Goal: Task Accomplishment & Management: Manage account settings

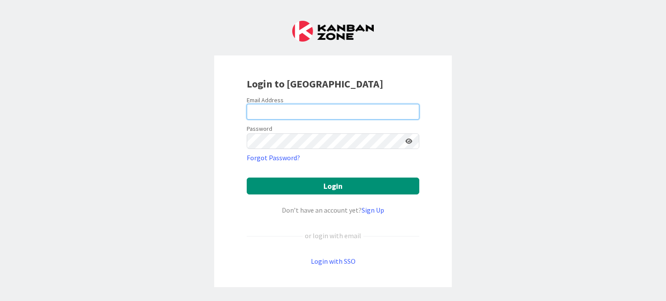
type input "[PERSON_NAME][EMAIL_ADDRESS][PERSON_NAME][DOMAIN_NAME]"
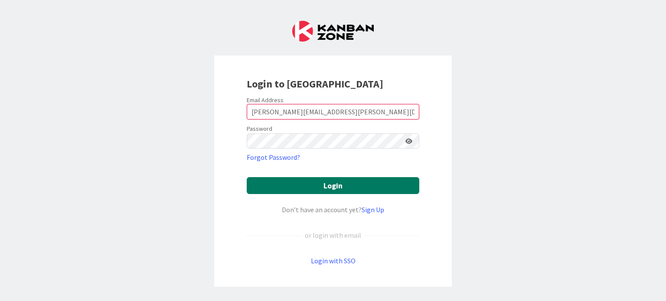
click at [351, 185] on button "Login" at bounding box center [333, 185] width 173 height 17
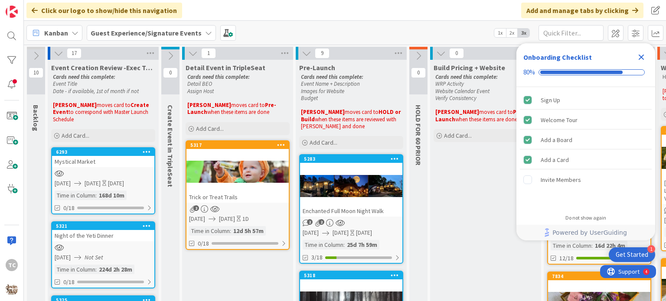
click at [638, 54] on icon "Close Checklist" at bounding box center [641, 57] width 10 height 10
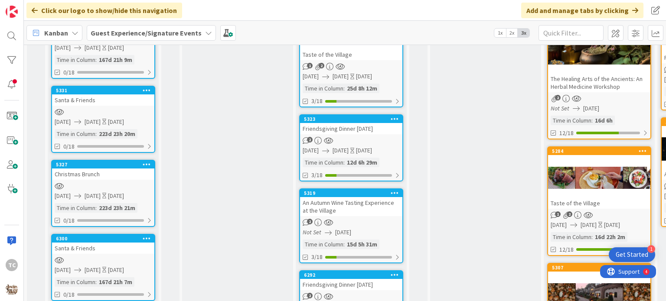
scroll to position [509, 0]
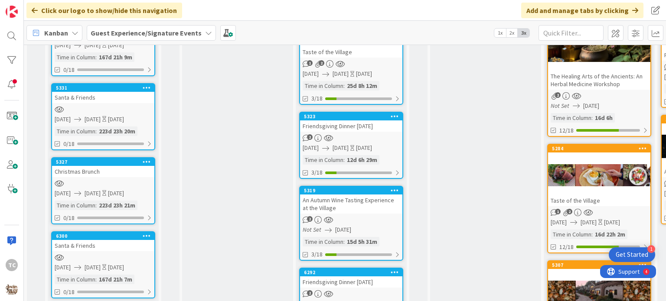
click at [373, 126] on div "Friendsgiving Dinner [DATE]" at bounding box center [351, 126] width 102 height 11
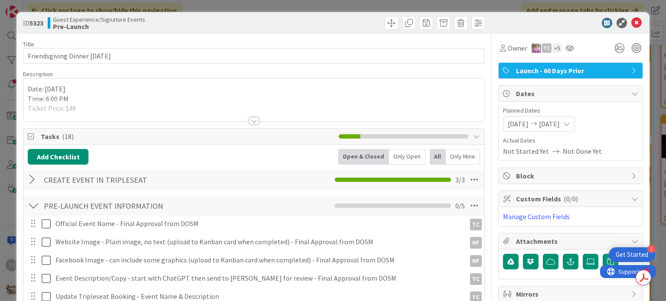
click at [249, 120] on div at bounding box center [254, 120] width 10 height 7
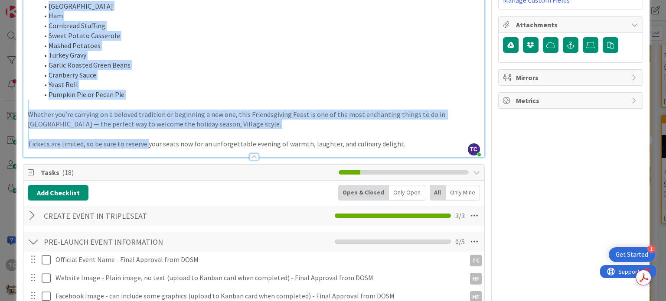
scroll to position [217, 0]
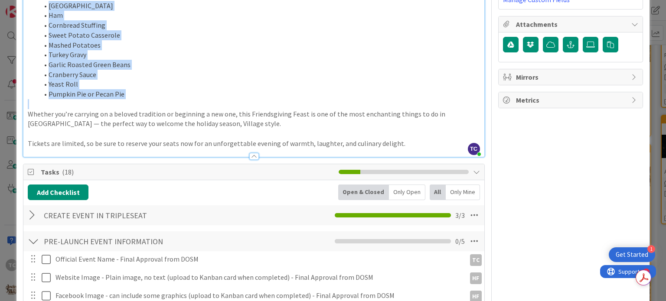
drag, startPoint x: 49, startPoint y: 222, endPoint x: 129, endPoint y: 101, distance: 145.0
click at [129, 101] on div "Date: [DATE] Time: 6:00 PM Ticket Price: $49 As the crisp autumn air drifts thr…" at bounding box center [253, 19] width 460 height 276
copy ol "Turkey Ham Cornbread Stuffing Sweet Potato Casserole Mashed Potatoes Turkey Gra…"
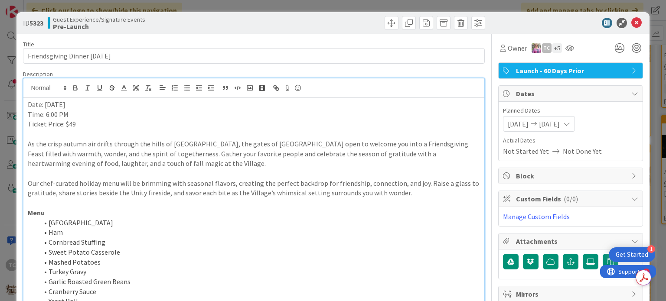
click at [579, 1] on div "ID 5323 Guest Experience/Signature Events Pre-Launch Title 29 / 128 Friendsgivi…" at bounding box center [333, 150] width 666 height 301
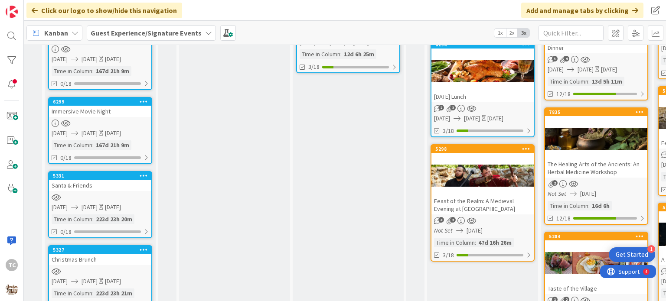
scroll to position [431, 3]
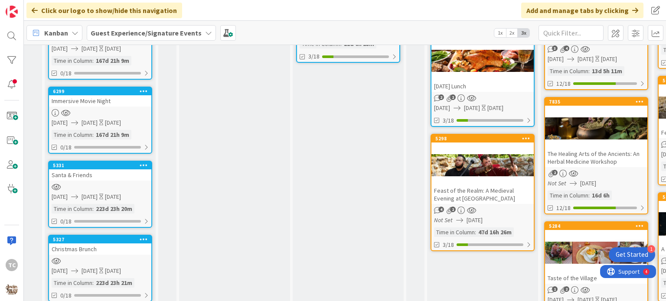
click at [479, 207] on div "4 2" at bounding box center [482, 210] width 102 height 7
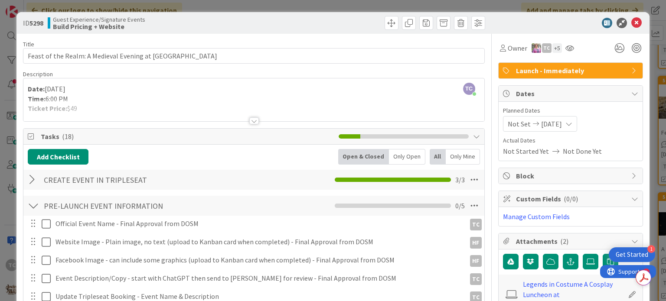
click at [583, 5] on div "ID 5298 Guest Experience/Signature Events Build Pricing + Website Title 62 / 12…" at bounding box center [333, 150] width 666 height 301
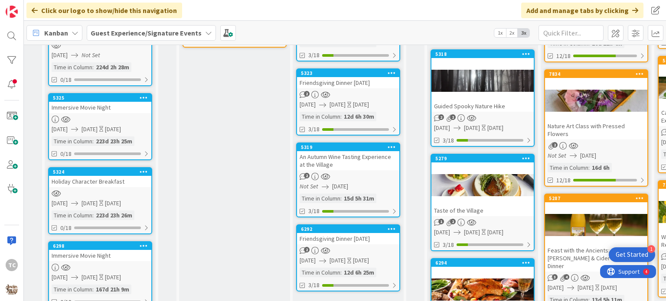
scroll to position [204, 3]
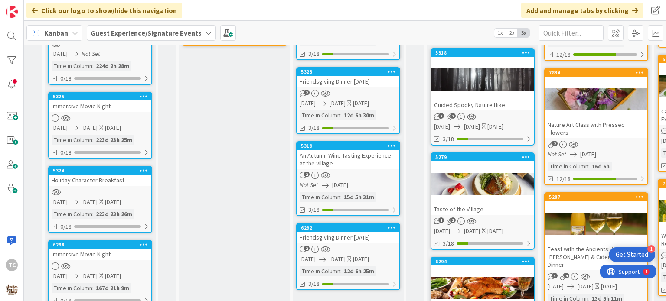
click at [341, 85] on div "Friendsgiving Dinner [DATE]" at bounding box center [348, 81] width 102 height 11
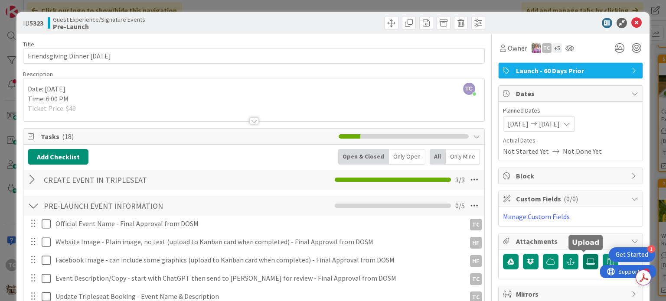
click at [586, 263] on icon at bounding box center [590, 261] width 9 height 7
click at [583, 254] on input "file" at bounding box center [583, 254] width 0 height 0
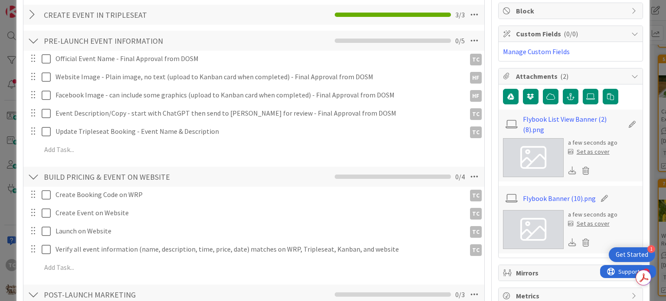
scroll to position [215, 0]
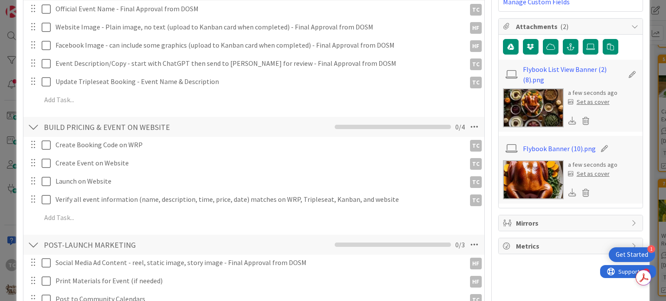
click at [577, 173] on div "Set as cover" at bounding box center [589, 174] width 42 height 9
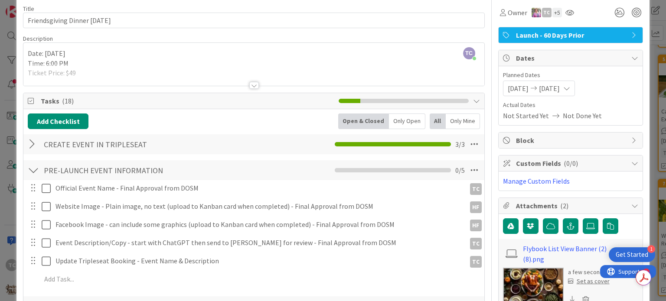
scroll to position [0, 0]
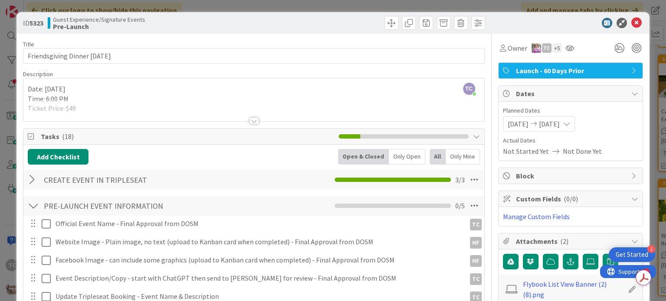
click at [251, 120] on div at bounding box center [254, 120] width 10 height 7
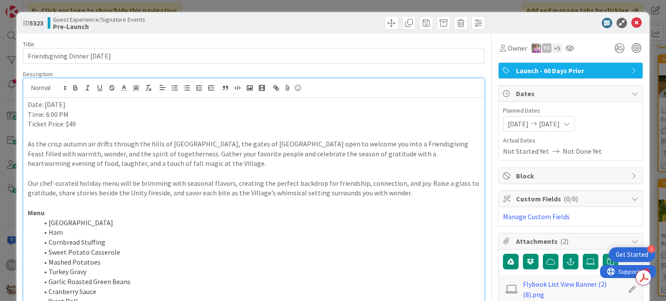
click at [47, 221] on li "[GEOGRAPHIC_DATA]" at bounding box center [258, 223] width 441 height 10
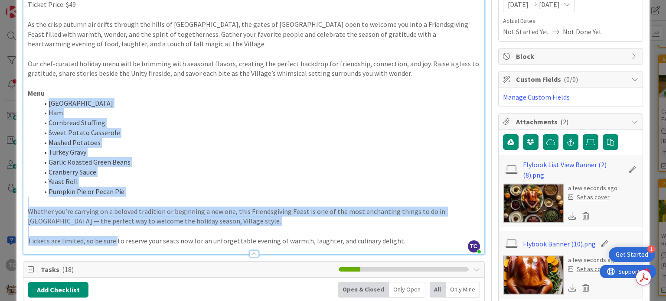
scroll to position [210, 0]
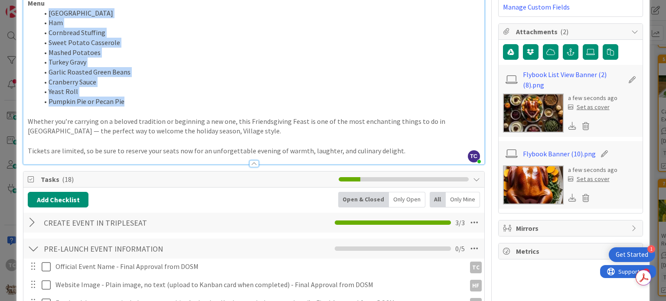
drag, startPoint x: 47, startPoint y: 221, endPoint x: 141, endPoint y: 100, distance: 153.0
click at [141, 100] on ol "Turkey Ham Cornbread Stuffing Sweet Potato Casserole Mashed Potatoes Turkey Gra…" at bounding box center [254, 57] width 452 height 98
copy ol "Turkey Ham Cornbread Stuffing Sweet Potato Casserole Mashed Potatoes Turkey Gra…"
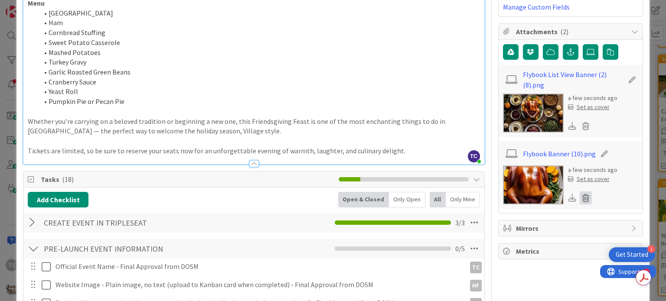
click at [580, 196] on icon at bounding box center [586, 198] width 12 height 13
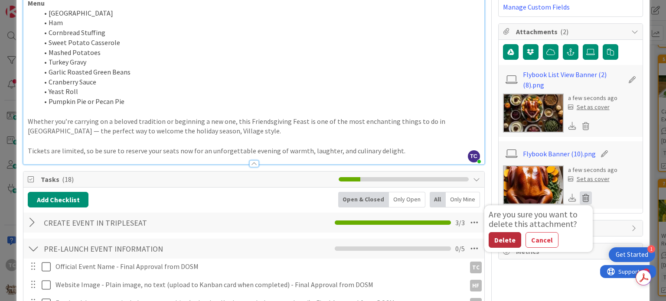
click at [495, 241] on button "Delete" at bounding box center [505, 240] width 33 height 16
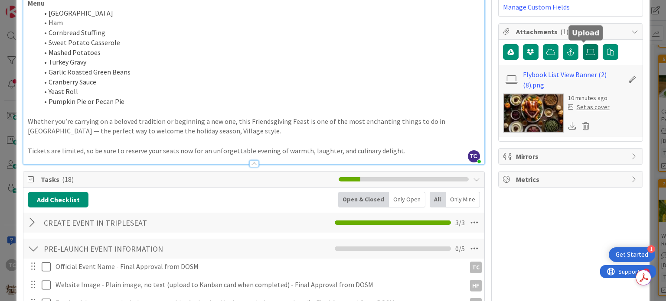
click at [586, 52] on icon at bounding box center [590, 52] width 9 height 7
click at [583, 44] on input "file" at bounding box center [583, 44] width 0 height 0
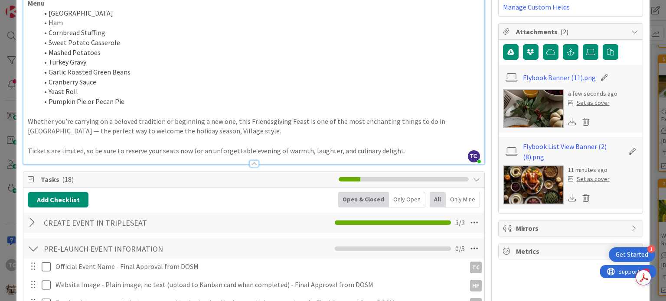
click at [591, 101] on div "Set as cover" at bounding box center [589, 102] width 42 height 9
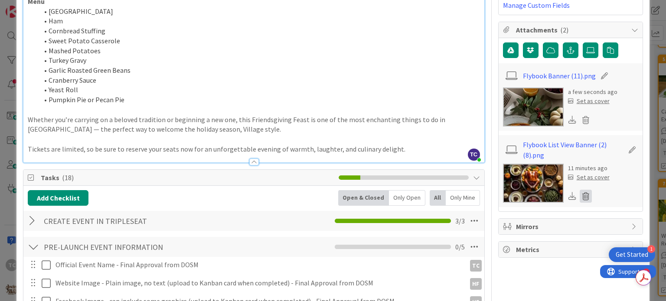
click at [580, 197] on icon at bounding box center [586, 196] width 12 height 13
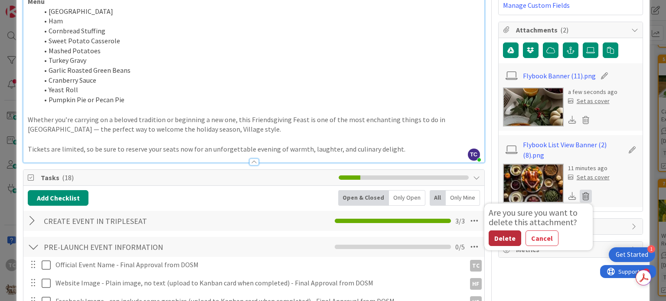
click at [495, 239] on button "Delete" at bounding box center [505, 239] width 33 height 16
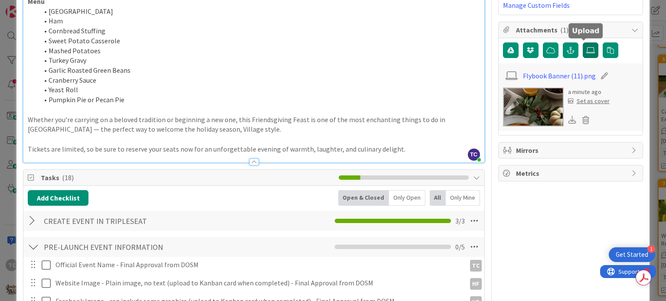
click at [586, 51] on icon at bounding box center [590, 50] width 9 height 7
click at [583, 42] on input "file" at bounding box center [583, 42] width 0 height 0
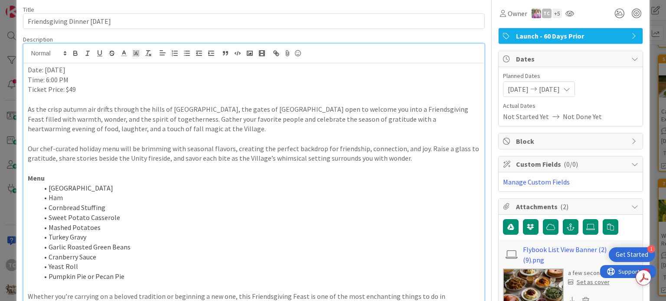
scroll to position [0, 0]
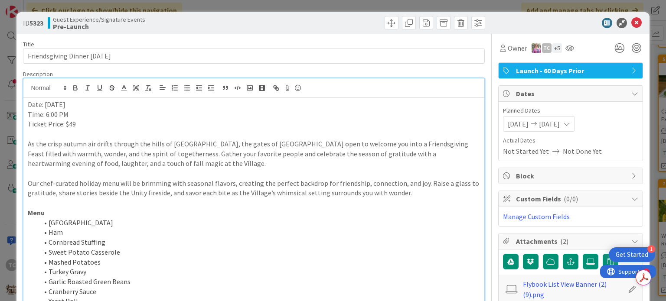
click at [238, 3] on div "ID 5323 Guest Experience/Signature Events Pre-Launch Title 29 / 128 Friendsgivi…" at bounding box center [333, 150] width 666 height 301
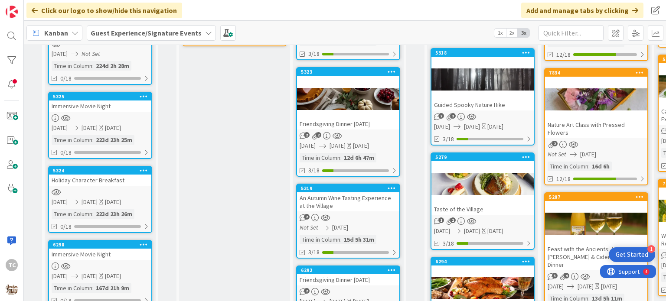
click at [347, 210] on div "An Autumn Wine Tasting Experience at the Village" at bounding box center [348, 201] width 102 height 19
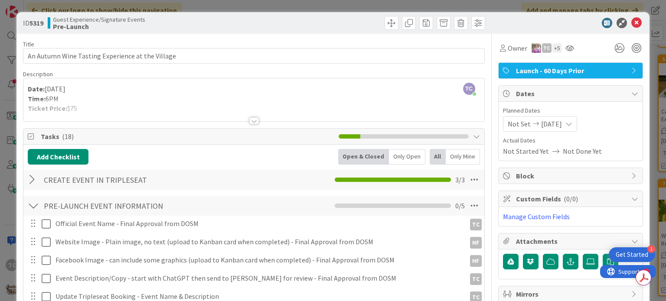
click at [250, 122] on div at bounding box center [254, 120] width 10 height 7
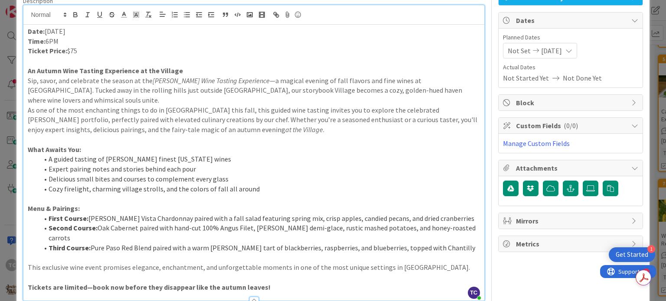
scroll to position [76, 0]
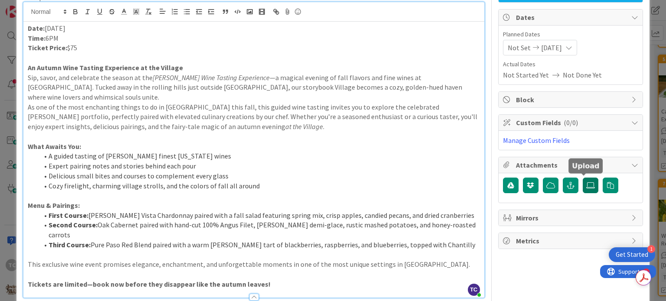
click at [586, 182] on icon at bounding box center [590, 185] width 9 height 7
click at [583, 178] on input "file" at bounding box center [583, 178] width 0 height 0
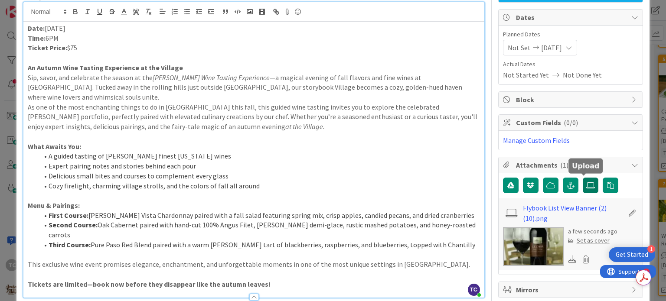
click at [586, 186] on icon at bounding box center [590, 185] width 9 height 7
click at [583, 178] on input "file" at bounding box center [583, 178] width 0 height 0
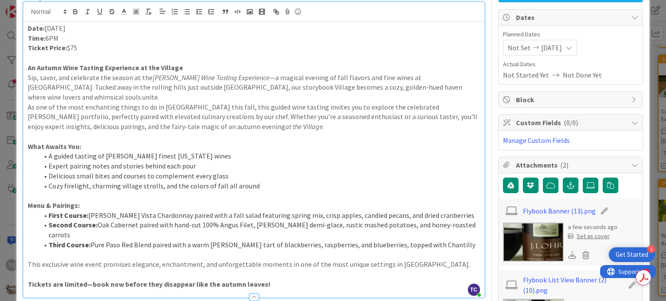
click at [590, 235] on div "Set as cover" at bounding box center [589, 236] width 42 height 9
click at [650, 182] on div "ID 5319 Guest Experience/Signature Events Pre-Launch Title 48 / 128 An Autumn W…" at bounding box center [333, 150] width 666 height 301
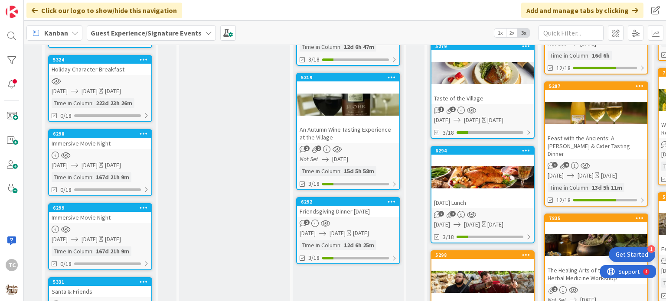
scroll to position [369, 3]
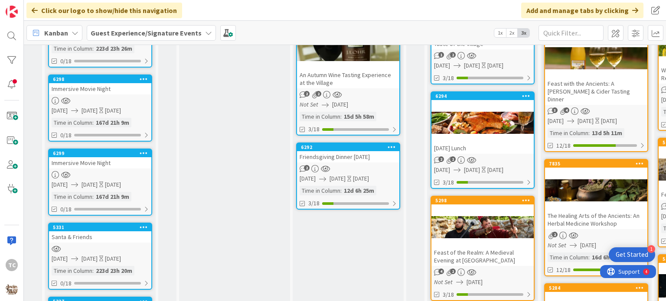
click at [362, 157] on div "Friendsgiving Dinner [DATE]" at bounding box center [348, 156] width 102 height 11
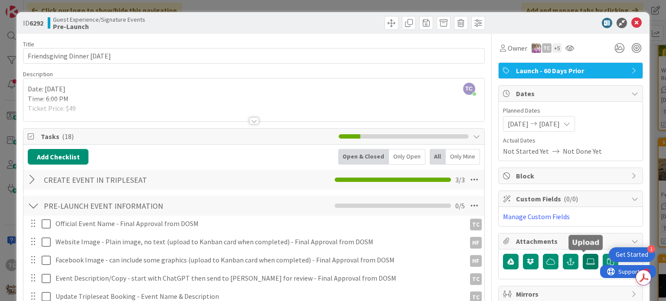
click at [586, 259] on icon at bounding box center [590, 261] width 9 height 7
click at [583, 254] on input "file" at bounding box center [583, 254] width 0 height 0
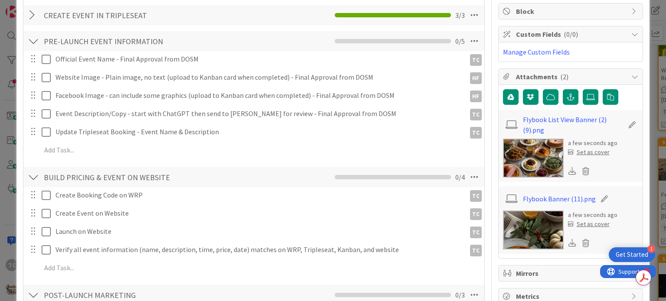
scroll to position [193, 0]
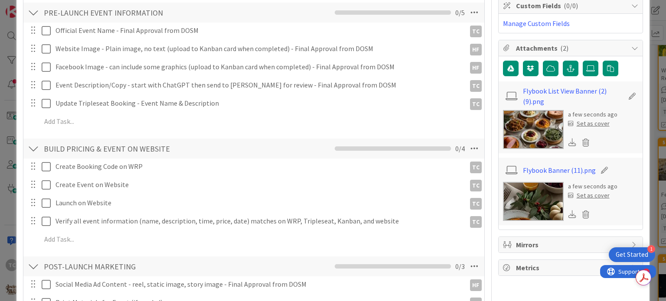
click at [574, 194] on div "Set as cover" at bounding box center [589, 195] width 42 height 9
click at [652, 163] on div "ID 6292 Guest Experience/Signature Events Pre-Launch Title 29 / 128 Friendsgivi…" at bounding box center [333, 150] width 666 height 301
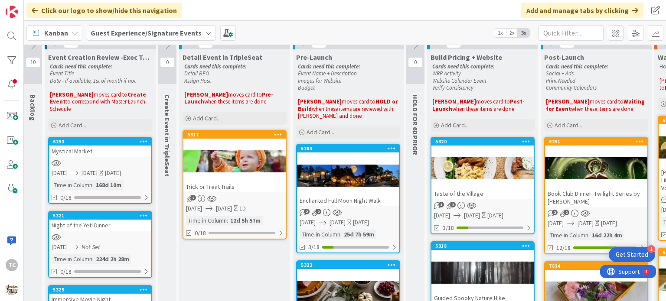
scroll to position [0, 3]
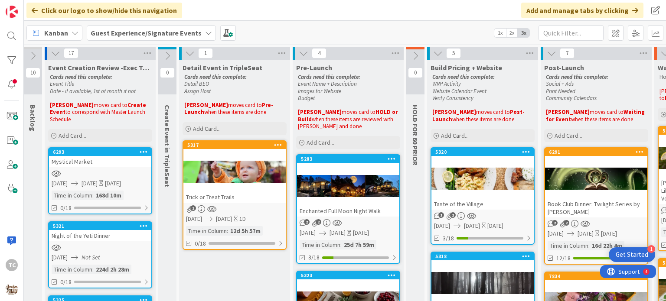
click at [245, 197] on div "Trick or Treat Trails" at bounding box center [234, 197] width 102 height 11
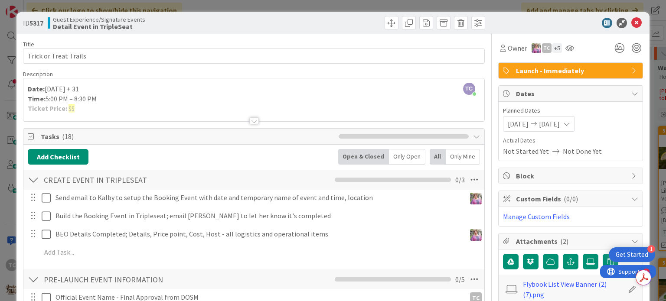
click at [505, 3] on div "ID 5317 Guest Experience/Signature Events Detail Event in TripleSeat Title 22 /…" at bounding box center [333, 150] width 666 height 301
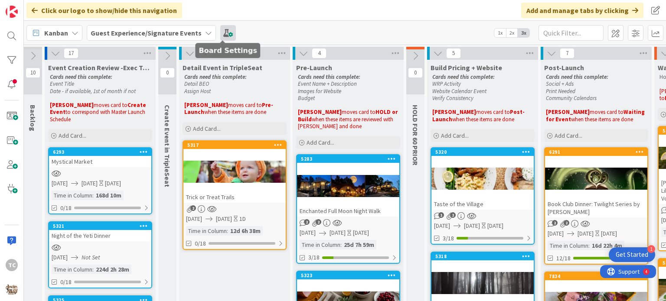
click at [220, 31] on span at bounding box center [228, 33] width 16 height 16
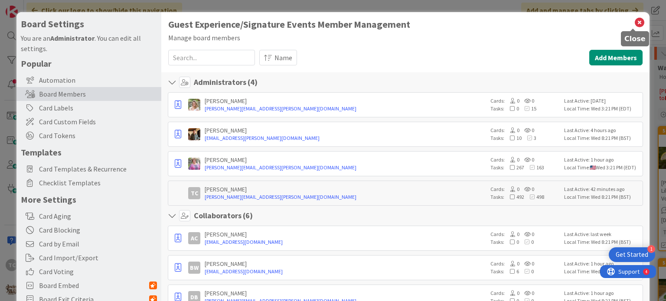
click at [634, 23] on icon at bounding box center [639, 22] width 11 height 12
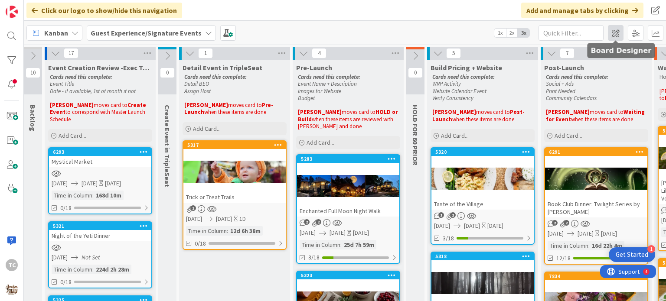
click at [613, 32] on span at bounding box center [616, 33] width 16 height 16
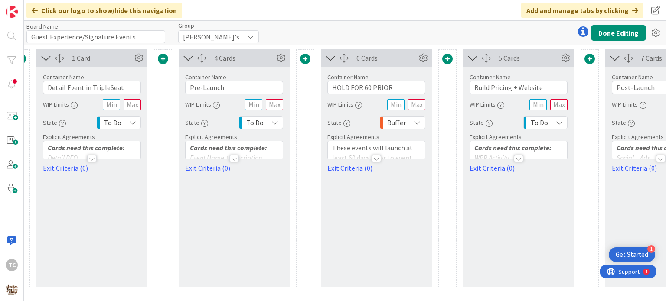
scroll to position [0, 462]
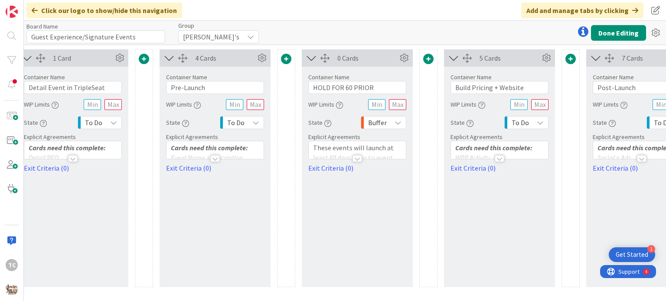
click at [524, 148] on em "Cards need this complete:" at bounding box center [493, 147] width 77 height 9
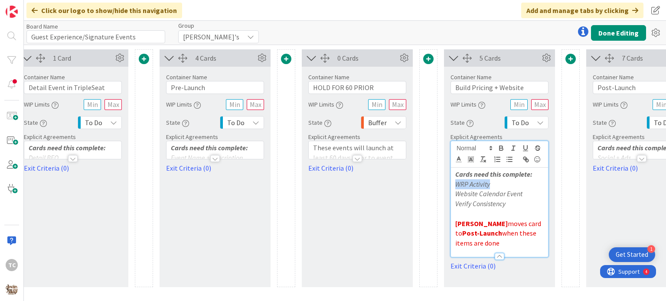
drag, startPoint x: 489, startPoint y: 183, endPoint x: 452, endPoint y: 185, distance: 37.4
click at [452, 185] on div "Cards need this complete: WRP Activity Website Calendar Event Verify Consistenc…" at bounding box center [499, 212] width 97 height 89
click at [499, 257] on div at bounding box center [500, 256] width 10 height 7
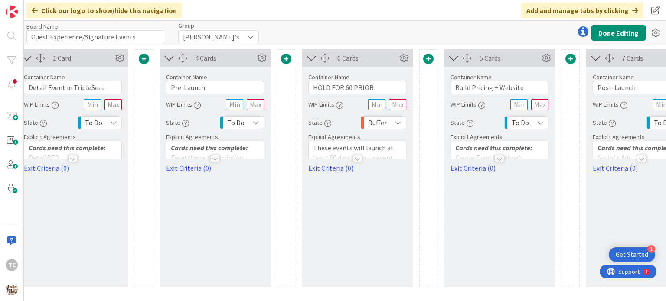
click at [471, 37] on div "Board Name 33 / 64 Guest Experience/Signature Events Group [PERSON_NAME]'s Done…" at bounding box center [345, 33] width 642 height 24
click at [616, 29] on button "Done Editing" at bounding box center [618, 33] width 55 height 16
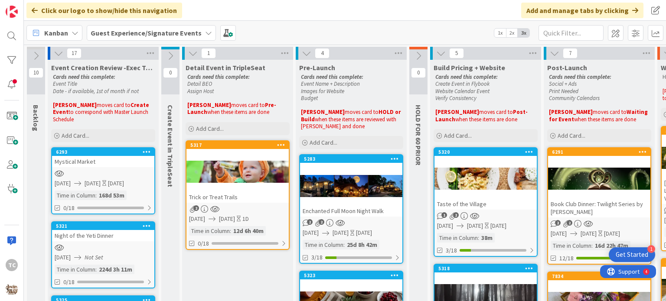
click at [528, 153] on icon at bounding box center [529, 152] width 8 height 6
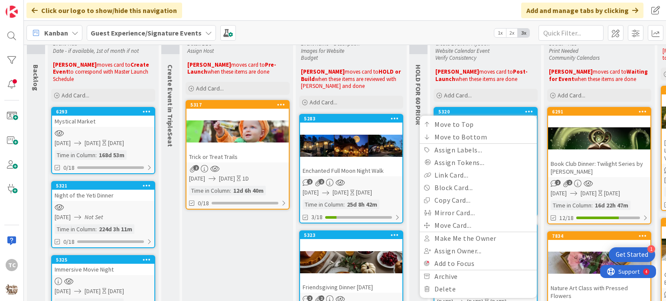
scroll to position [42, 0]
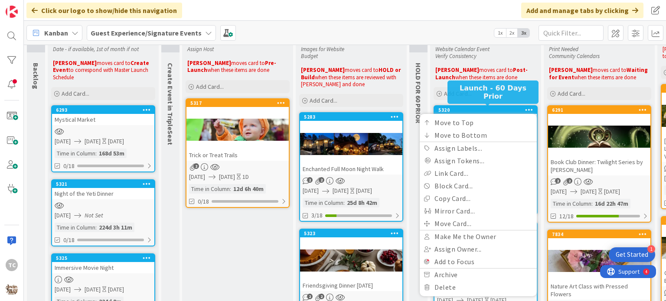
click at [503, 108] on div "5320" at bounding box center [487, 110] width 98 height 6
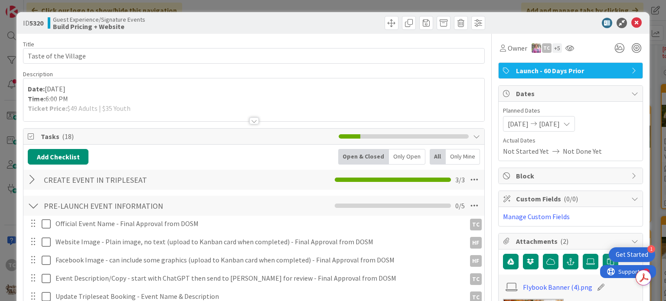
click at [575, 78] on div "Launch - 60 Days Prior" at bounding box center [571, 71] width 144 height 16
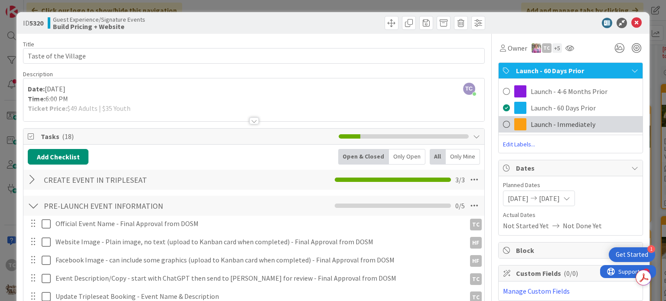
click at [542, 126] on span "Launch - Immediately" at bounding box center [563, 124] width 65 height 10
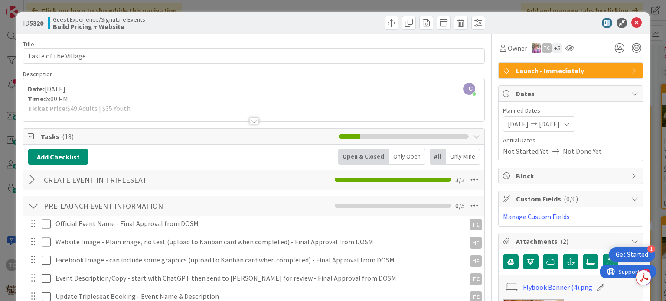
click at [649, 106] on div "ID 5320 Guest Experience/Signature Events Build Pricing + Website Title 20 / 12…" at bounding box center [333, 150] width 666 height 301
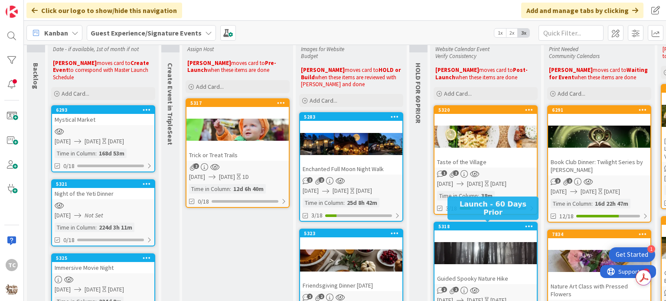
click at [492, 226] on div "5318" at bounding box center [487, 227] width 98 height 6
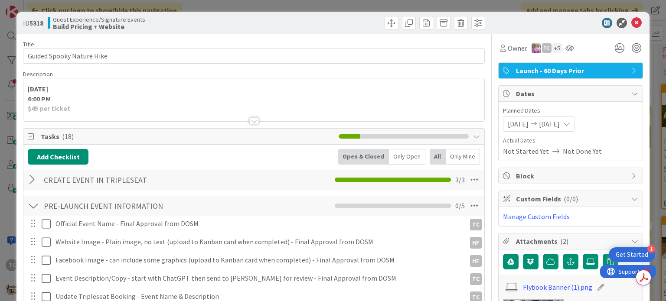
click at [550, 67] on span "Launch - 60 Days Prior" at bounding box center [571, 70] width 111 height 10
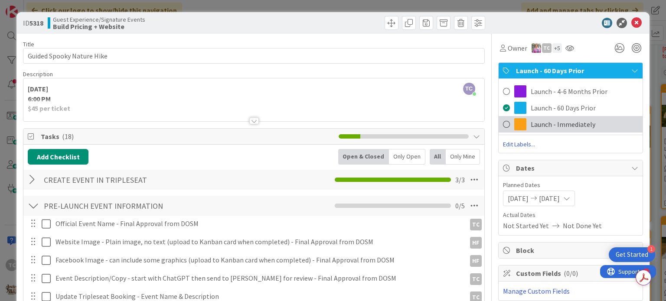
click at [519, 126] on span at bounding box center [520, 124] width 12 height 12
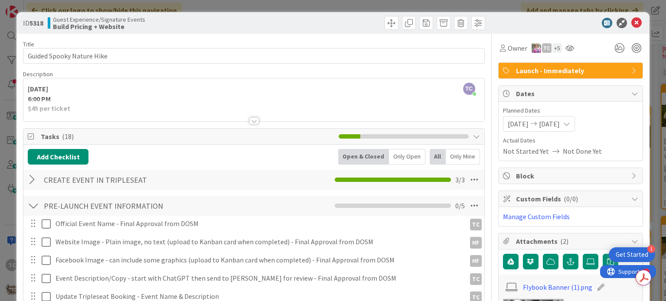
click at [532, 7] on div "ID 5318 Guest Experience/Signature Events Build Pricing + Website Title 26 / 12…" at bounding box center [333, 150] width 666 height 301
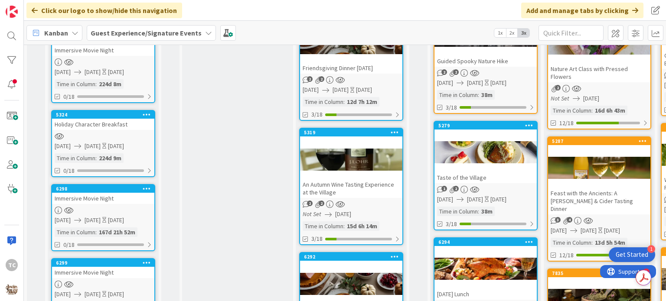
scroll to position [261, 0]
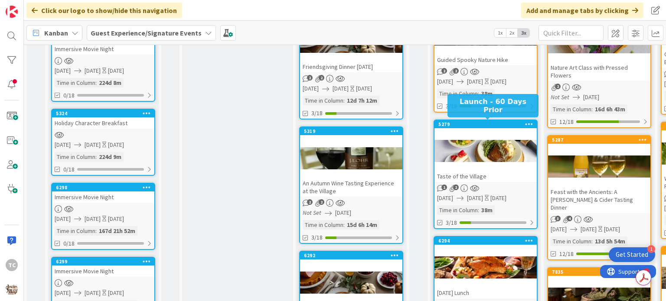
click at [484, 123] on div "5279" at bounding box center [487, 124] width 98 height 6
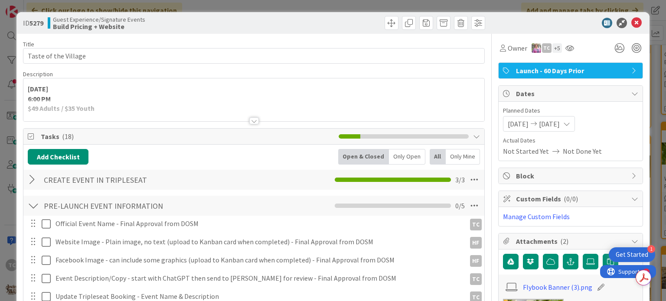
click at [544, 70] on span "Launch - 60 Days Prior" at bounding box center [571, 70] width 111 height 10
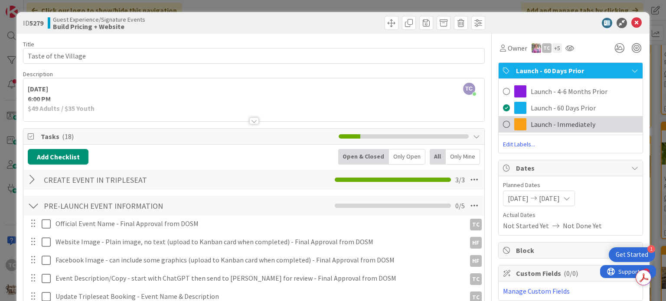
click at [506, 121] on div "Launch - Immediately" at bounding box center [571, 124] width 144 height 16
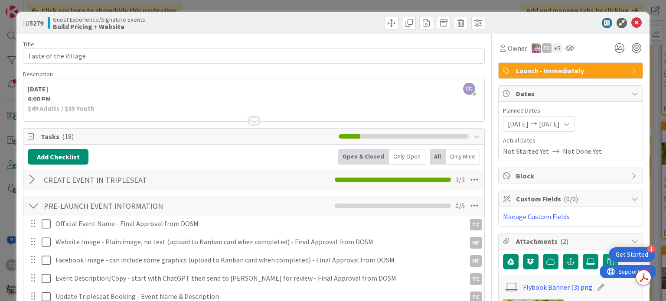
click at [652, 116] on div "ID 5279 Guest Experience/Signature Events Build Pricing + Website Title 20 / 12…" at bounding box center [333, 150] width 666 height 301
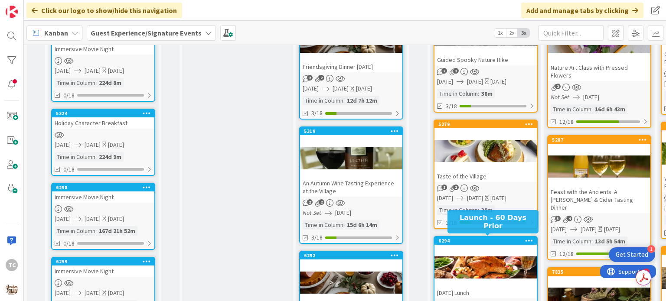
click at [500, 239] on div "6294" at bounding box center [487, 241] width 98 height 6
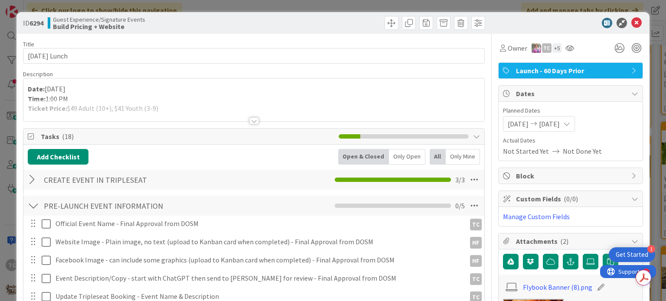
click at [540, 69] on span "Launch - 60 Days Prior" at bounding box center [571, 70] width 111 height 10
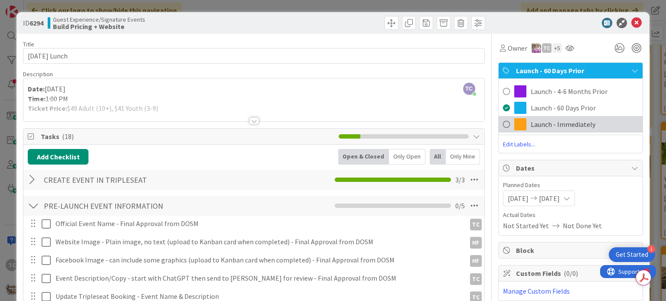
click at [514, 121] on span at bounding box center [520, 124] width 12 height 12
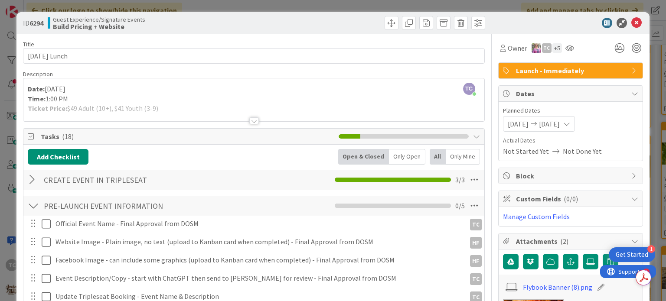
click at [505, 8] on div "ID 6294 Guest Experience/Signature Events Build Pricing + Website Title 18 / 12…" at bounding box center [333, 150] width 666 height 301
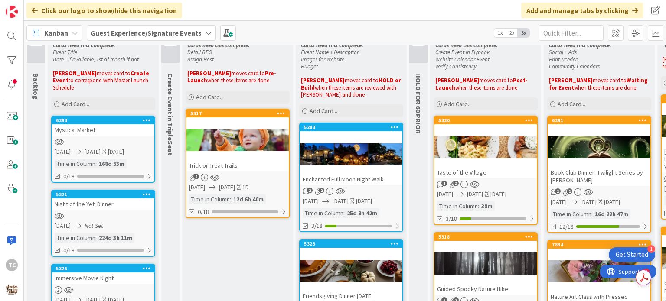
scroll to position [16, 0]
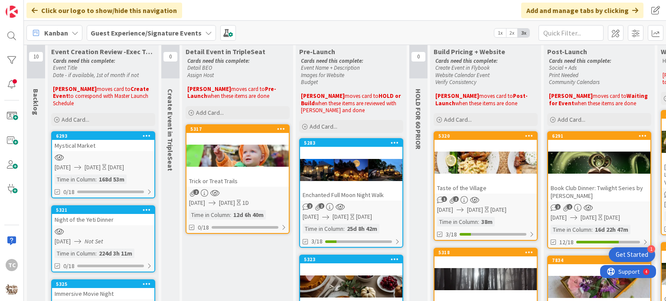
click at [340, 153] on div at bounding box center [351, 169] width 102 height 39
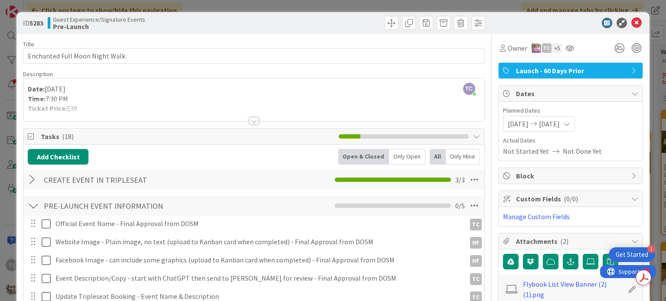
click at [525, 72] on span "Launch - 60 Days Prior" at bounding box center [571, 70] width 111 height 10
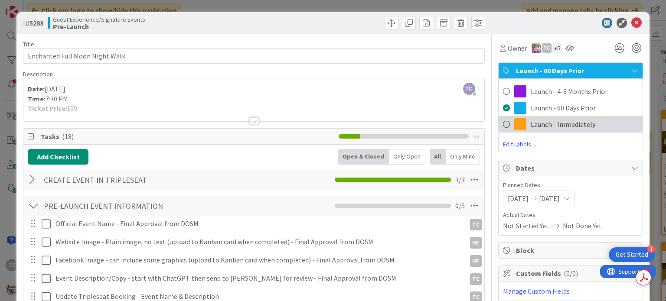
click at [516, 122] on span at bounding box center [520, 124] width 12 height 12
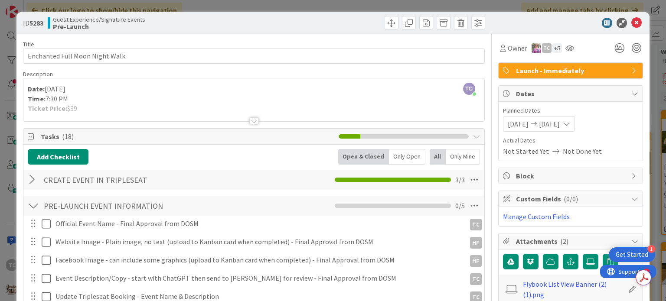
click at [515, 10] on div "ID 5283 Guest Experience/Signature Events Pre-Launch Title 31 / 128 Enchanted F…" at bounding box center [333, 150] width 666 height 301
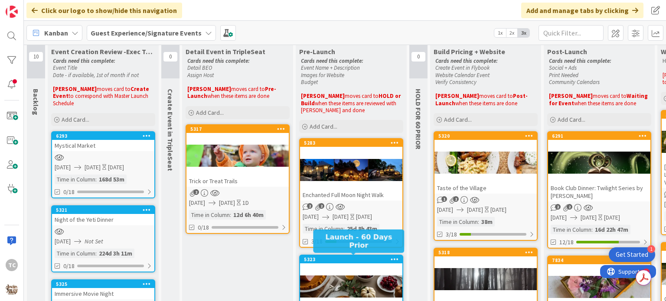
click at [352, 257] on div "5323" at bounding box center [353, 260] width 98 height 6
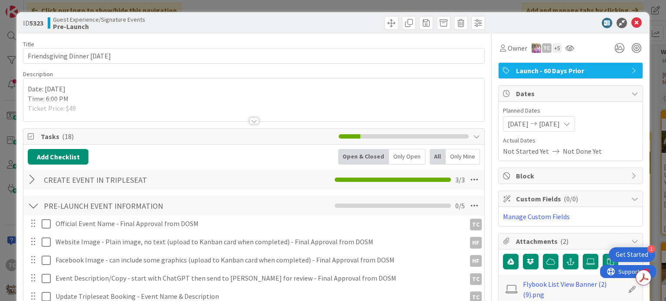
click at [517, 65] on span "Launch - 60 Days Prior" at bounding box center [571, 70] width 111 height 10
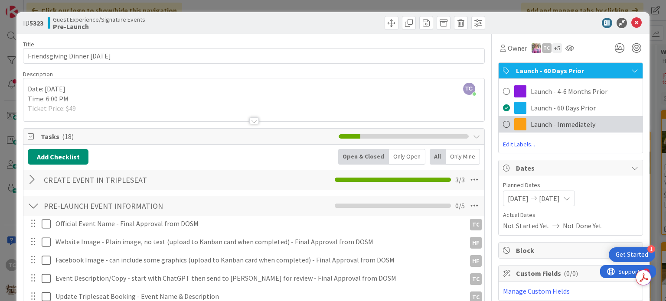
click at [503, 125] on span at bounding box center [506, 124] width 7 height 13
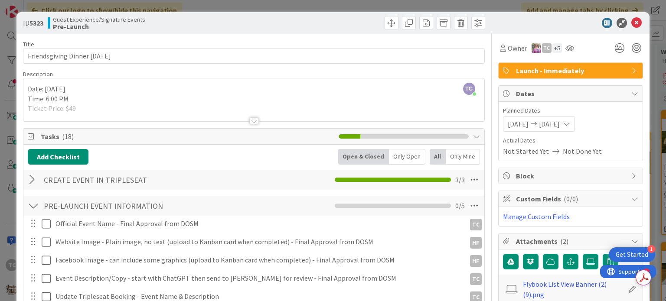
click at [442, 5] on div "ID 5323 Guest Experience/Signature Events Pre-Launch Title 29 / 128 Friendsgivi…" at bounding box center [333, 150] width 666 height 301
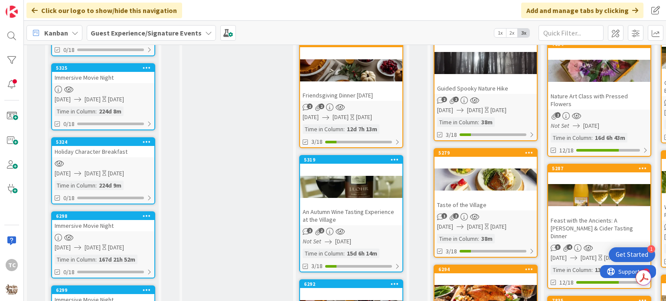
scroll to position [260, 0]
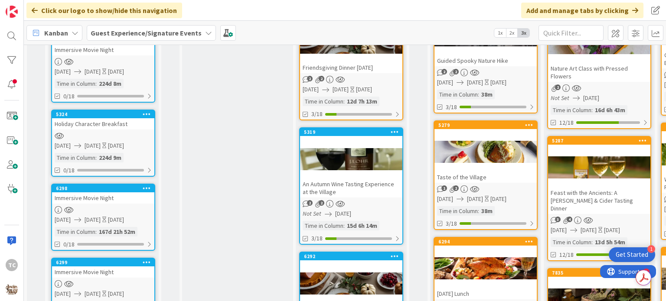
click at [349, 135] on div "5319 An Autumn Wine Tasting Experience at the Village" at bounding box center [351, 162] width 102 height 69
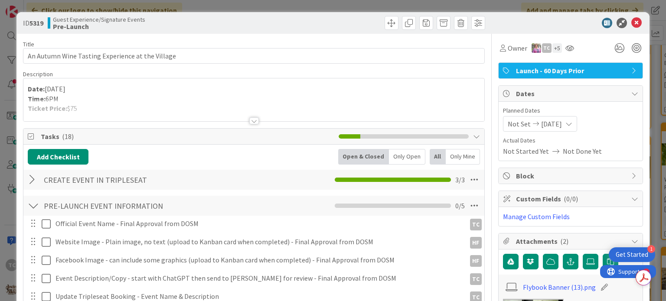
click at [503, 72] on icon at bounding box center [507, 70] width 9 height 7
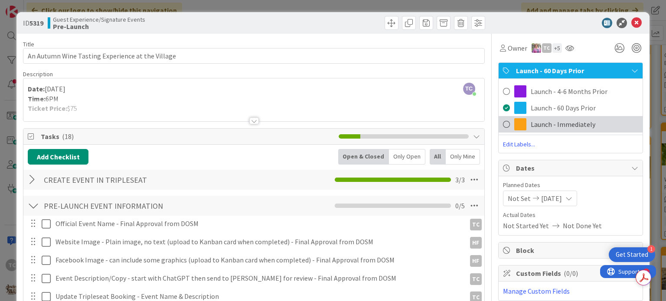
click at [514, 124] on span at bounding box center [520, 124] width 12 height 12
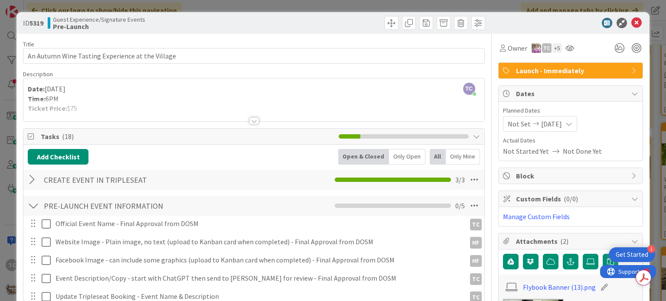
click at [427, 8] on div "ID 5319 Guest Experience/Signature Events Pre-Launch Title 48 / 128 An Autumn W…" at bounding box center [333, 150] width 666 height 301
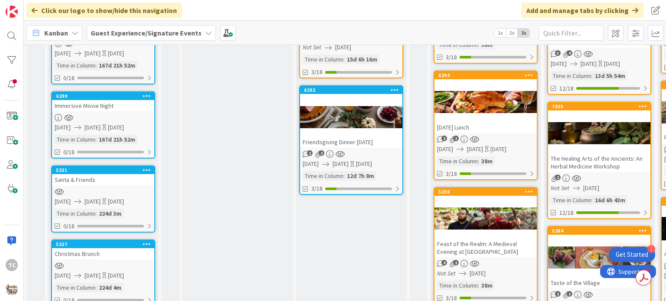
click at [353, 98] on div at bounding box center [351, 117] width 102 height 39
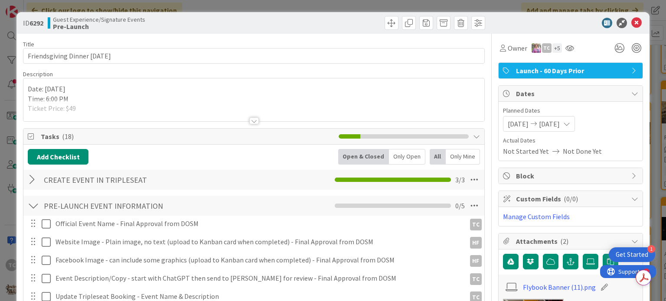
click at [506, 75] on div "Launch - 60 Days Prior" at bounding box center [571, 71] width 144 height 16
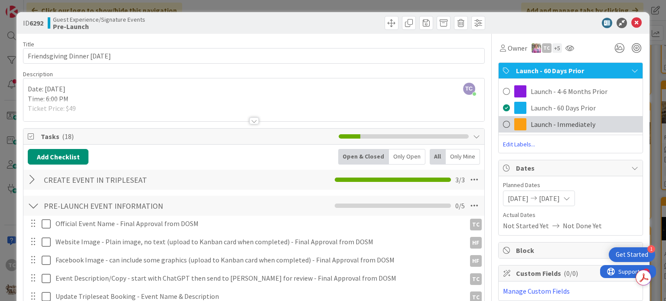
click at [520, 123] on div "Launch - Immediately" at bounding box center [571, 124] width 144 height 16
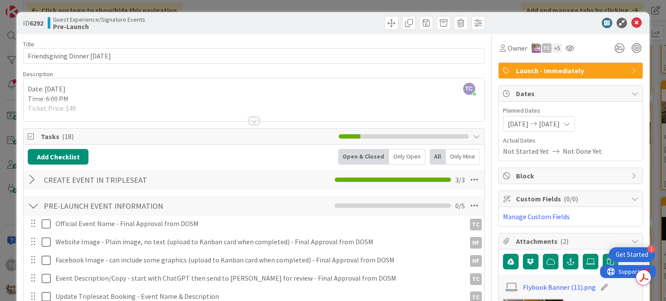
click at [497, 6] on div "ID 6292 Guest Experience/Signature Events Pre-Launch Title 29 / 128 Friendsgivi…" at bounding box center [333, 150] width 666 height 301
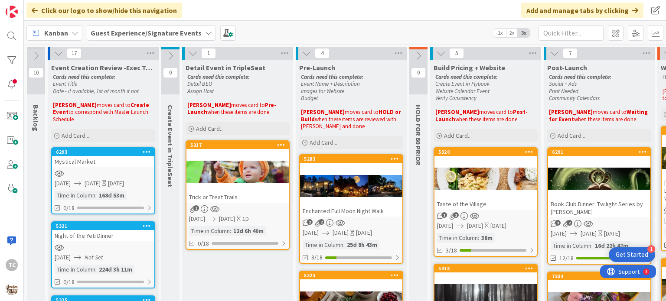
click at [406, 33] on div "Kanban Guest Experience/Signature Events 1x 2x 3x" at bounding box center [345, 33] width 642 height 24
click at [428, 11] on div "Click our logo to show/hide this navigation Add and manage tabs by clicking" at bounding box center [345, 10] width 642 height 21
